Goal: Information Seeking & Learning: Learn about a topic

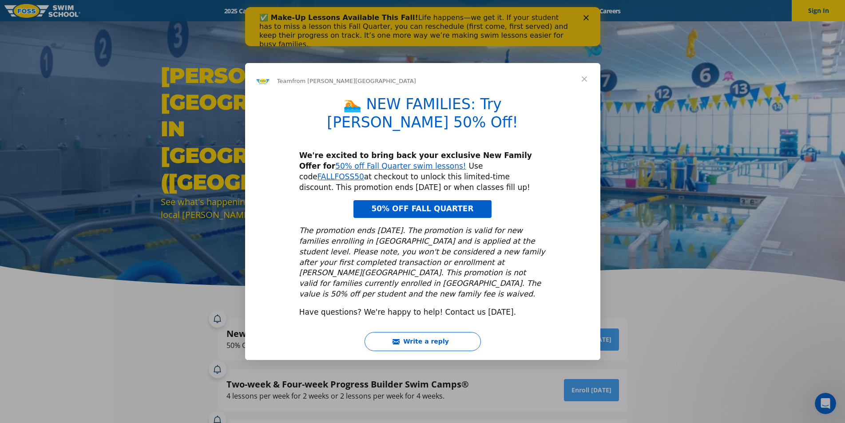
click at [581, 93] on span "Close" at bounding box center [584, 79] width 32 height 32
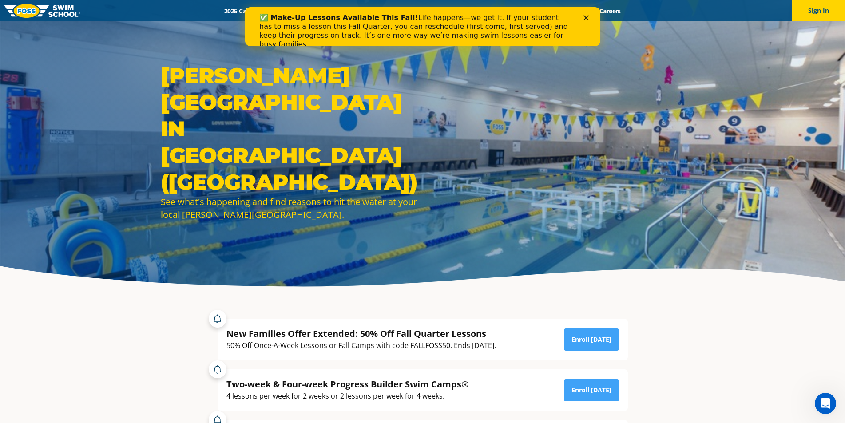
click at [585, 16] on icon "Close" at bounding box center [585, 17] width 5 height 5
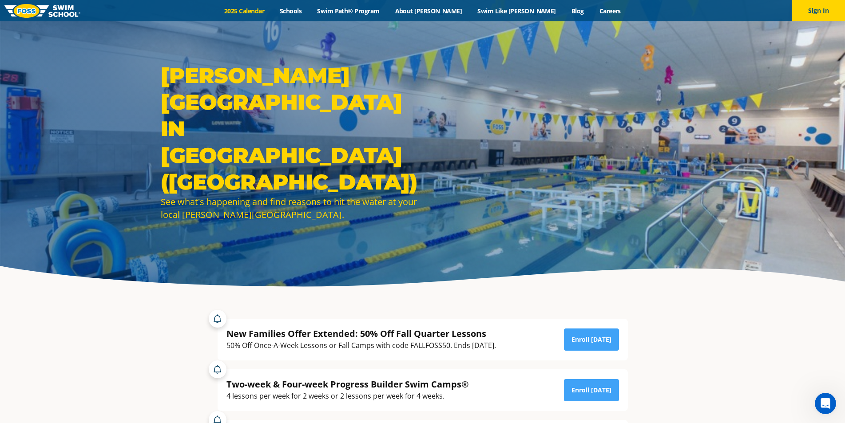
click at [272, 8] on link "2025 Calendar" at bounding box center [244, 11] width 55 height 8
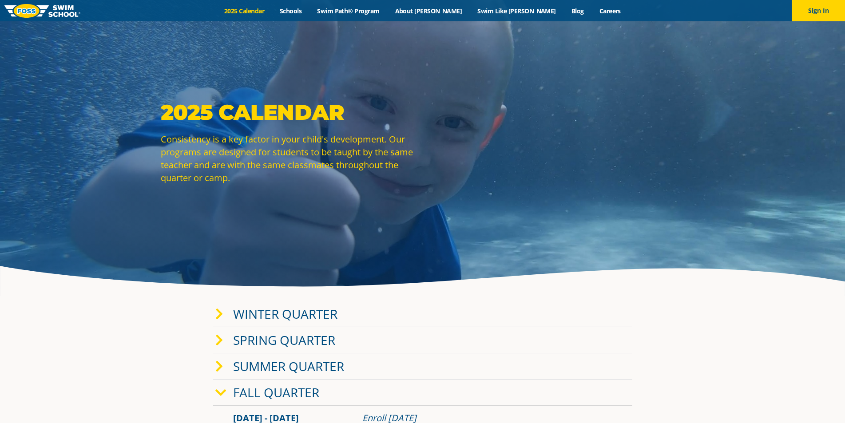
scroll to position [133, 0]
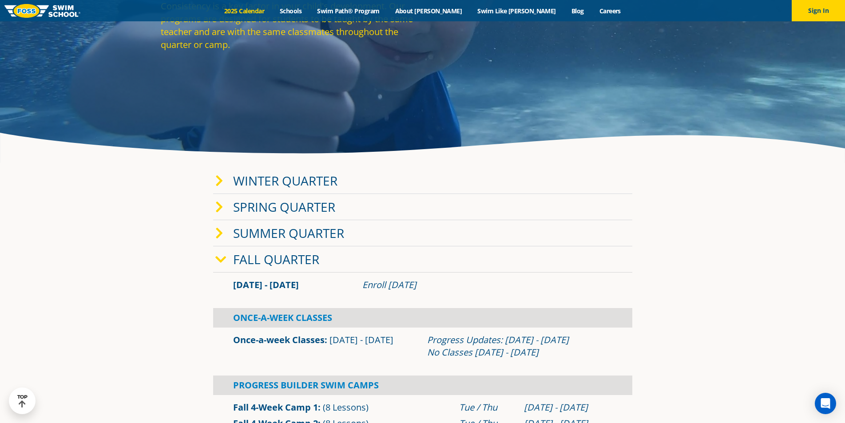
click at [285, 254] on link "Fall Quarter" at bounding box center [276, 259] width 86 height 17
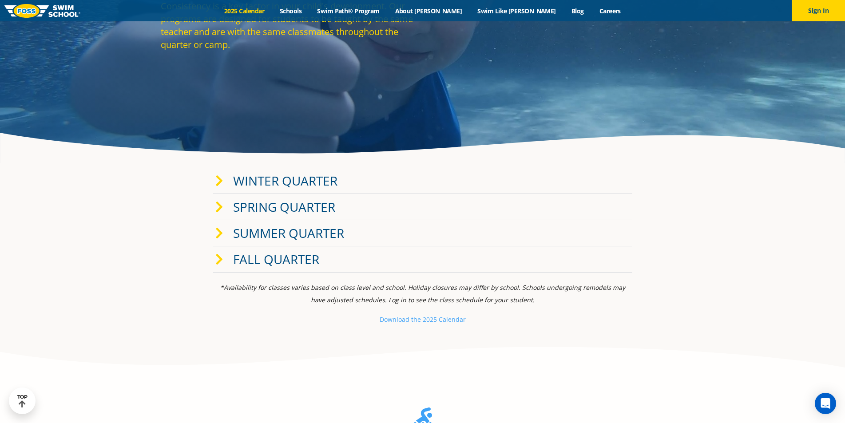
click at [284, 257] on link "Fall Quarter" at bounding box center [276, 259] width 86 height 17
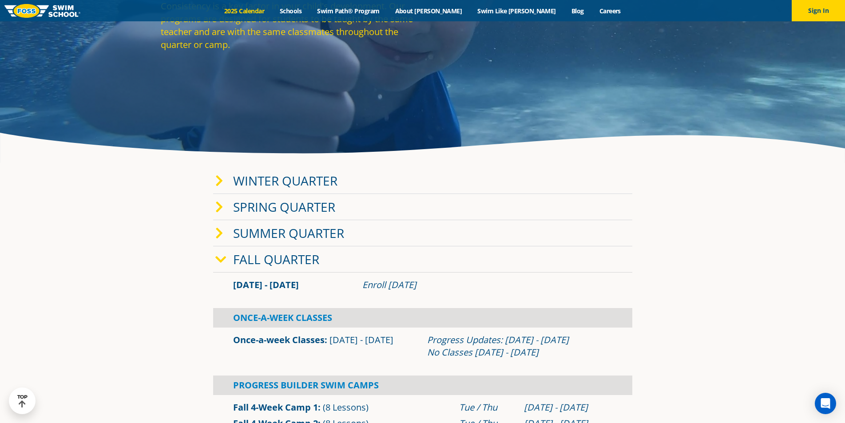
click at [304, 173] on link "Winter Quarter" at bounding box center [285, 180] width 104 height 17
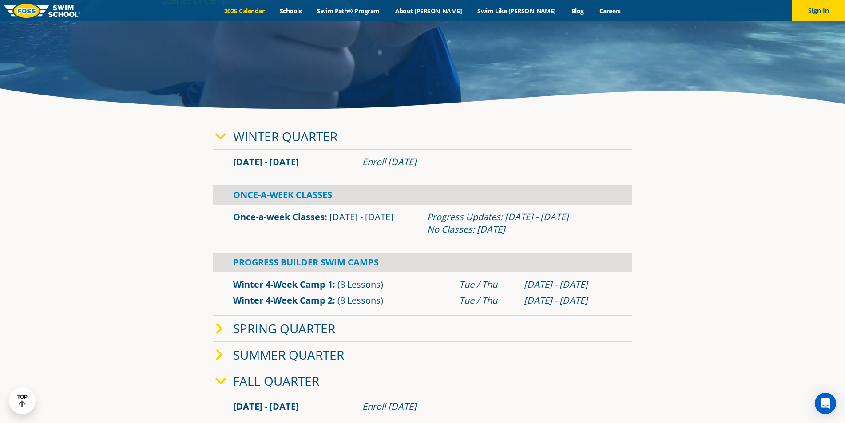
scroll to position [0, 0]
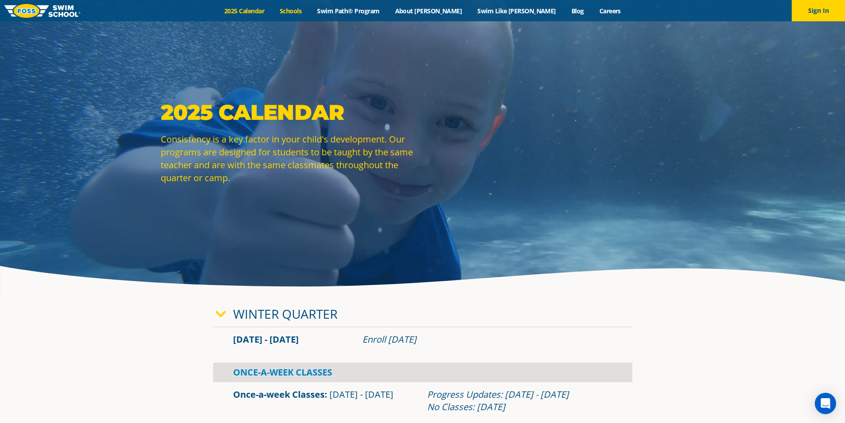
click at [309, 9] on link "Schools" at bounding box center [290, 11] width 37 height 8
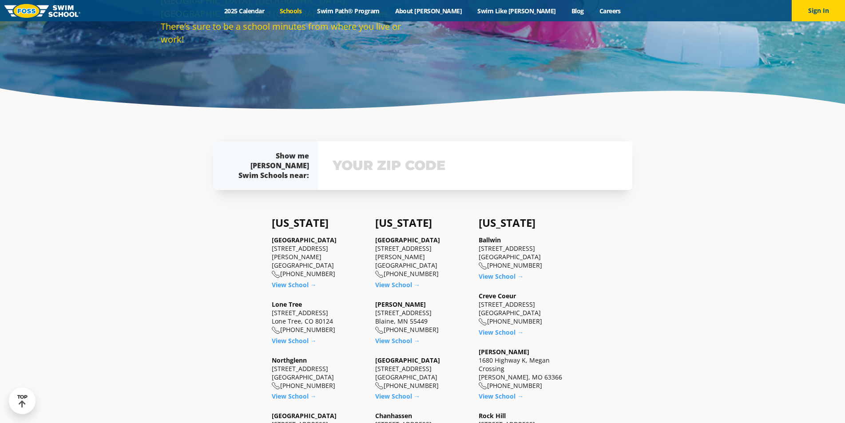
scroll to position [444, 0]
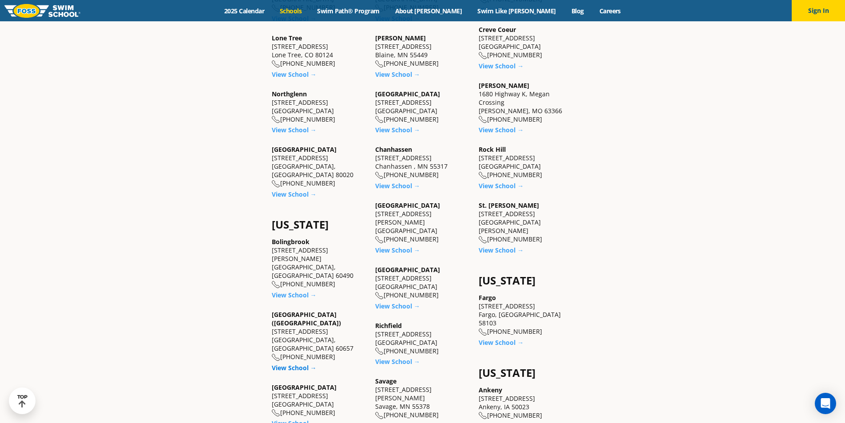
click at [297, 363] on link "View School →" at bounding box center [294, 367] width 45 height 8
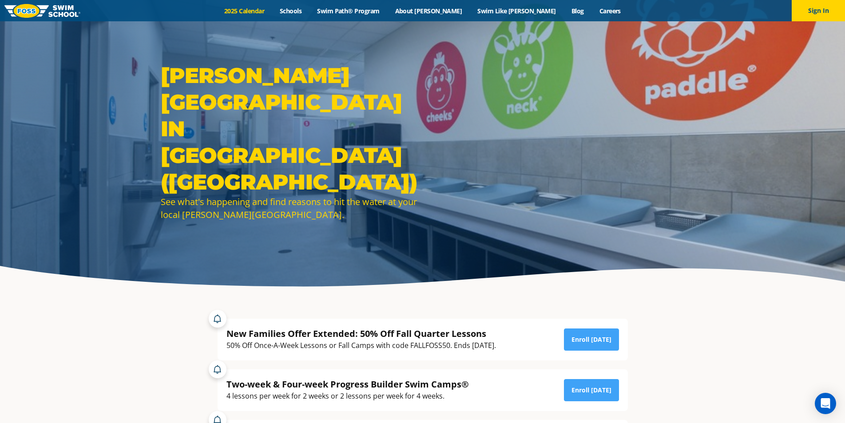
click at [272, 8] on link "2025 Calendar" at bounding box center [244, 11] width 55 height 8
